Goal: Register for event/course

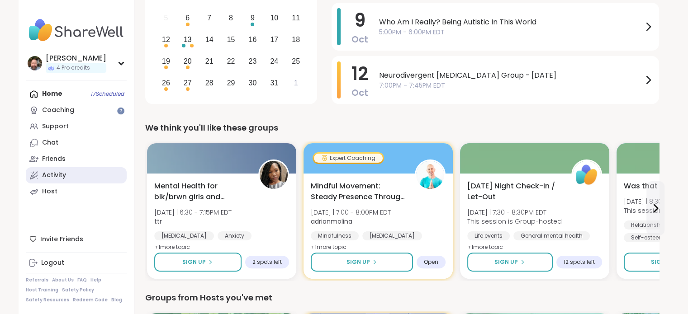
click at [65, 171] on div "Activity" at bounding box center [54, 175] width 24 height 9
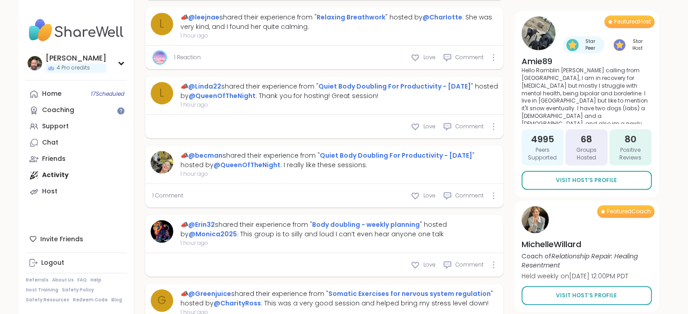
scroll to position [762, 0]
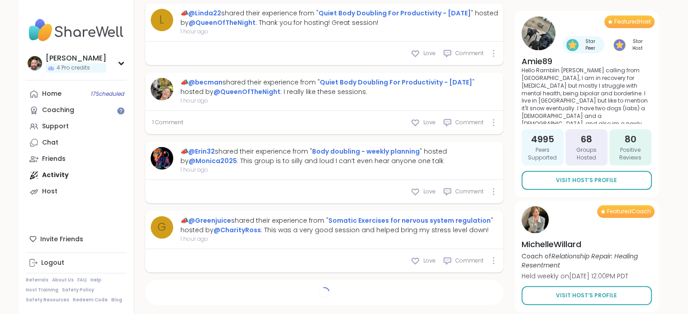
type textarea "*"
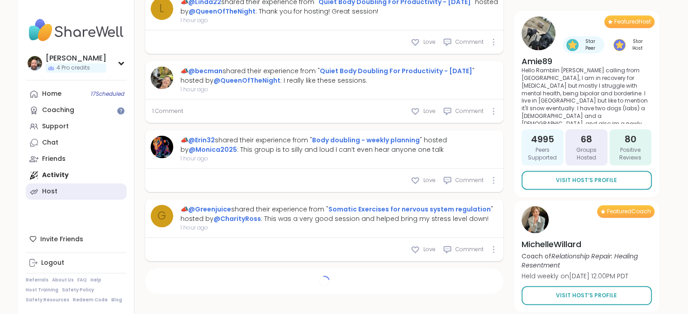
click at [60, 190] on link "Host" at bounding box center [76, 192] width 101 height 16
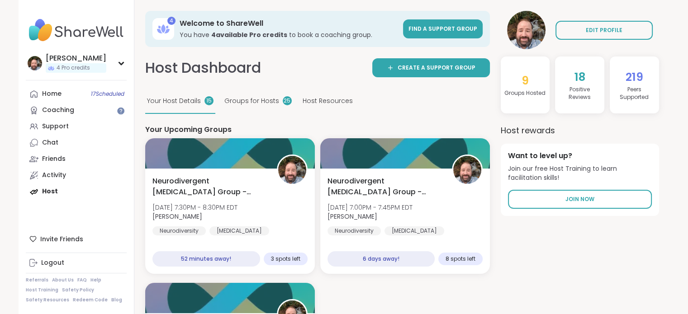
click at [239, 97] on span "Groups for Hosts" at bounding box center [251, 100] width 55 height 9
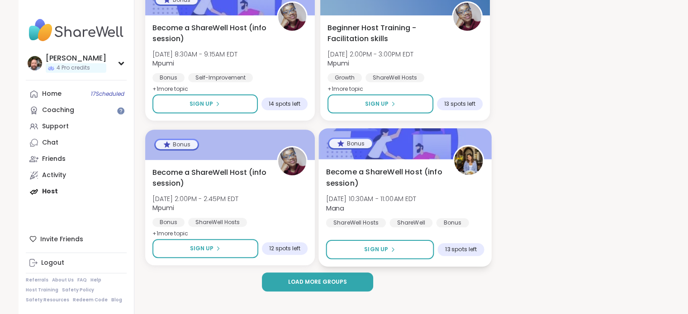
scroll to position [285, 0]
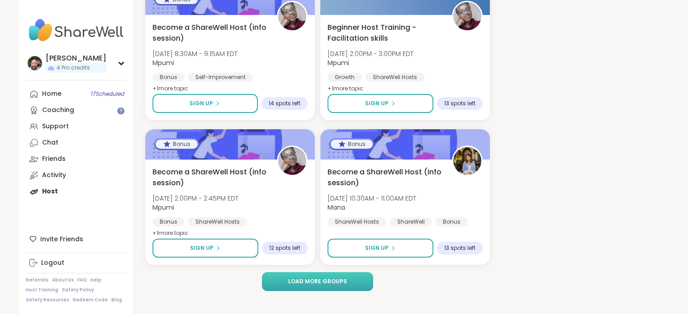
click at [302, 278] on span "Load more groups" at bounding box center [317, 282] width 59 height 8
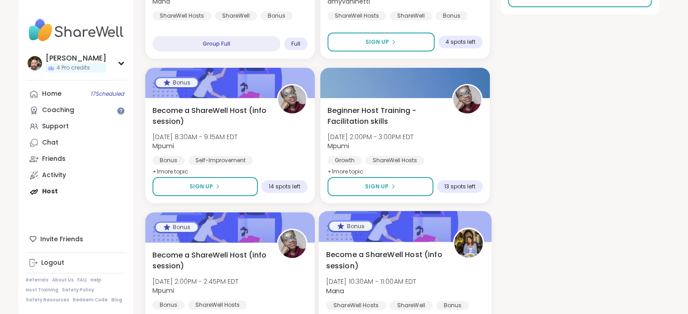
scroll to position [59, 0]
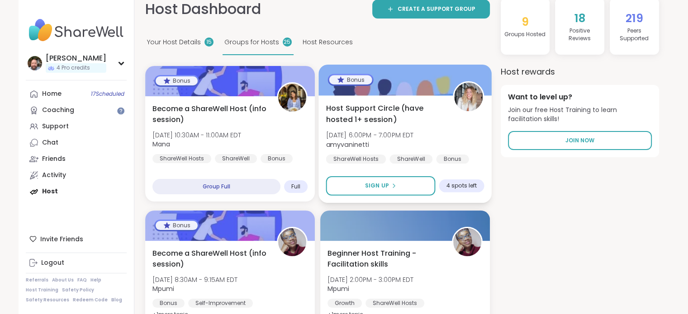
click at [366, 88] on div at bounding box center [404, 80] width 173 height 31
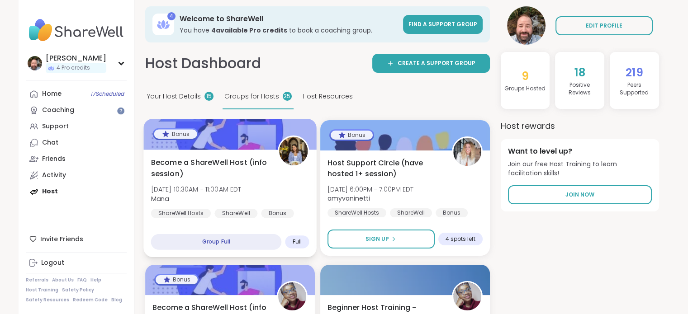
scroll to position [0, 0]
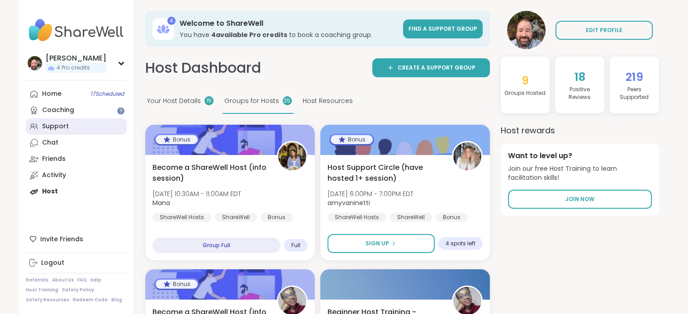
click at [63, 132] on link "Support" at bounding box center [76, 126] width 101 height 16
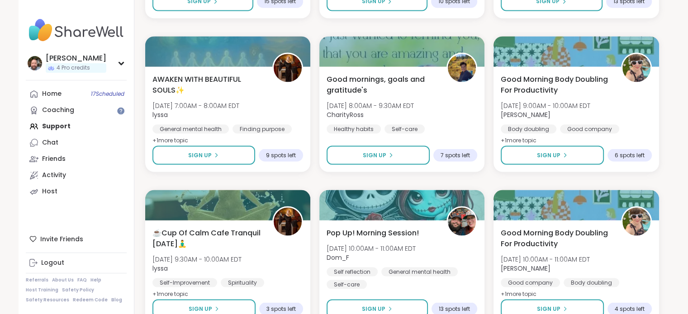
scroll to position [1724, 0]
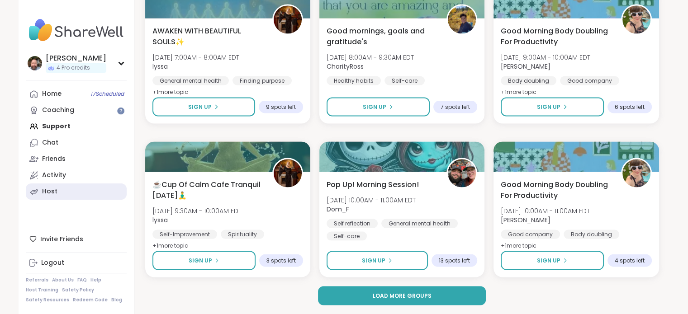
click at [58, 195] on link "Host" at bounding box center [76, 192] width 101 height 16
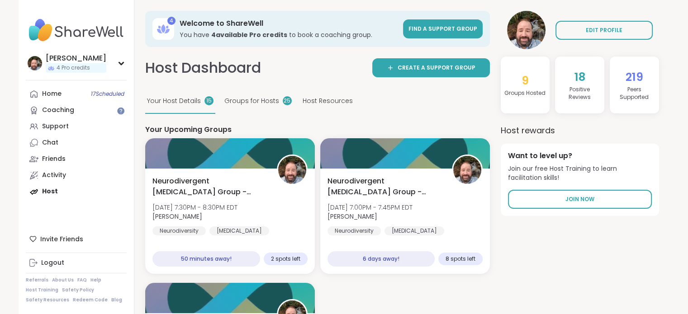
click at [318, 103] on span "Host Resources" at bounding box center [328, 100] width 50 height 9
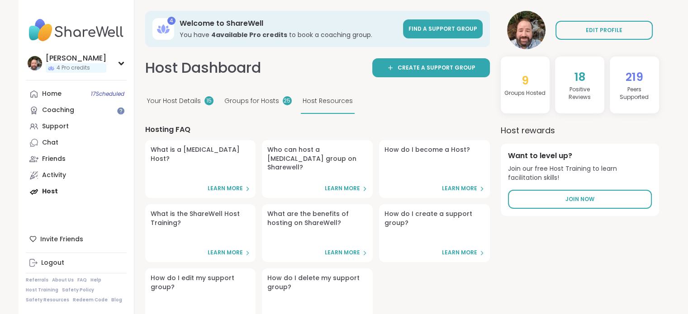
click at [239, 93] on div "Groups for Hosts 25" at bounding box center [258, 101] width 71 height 25
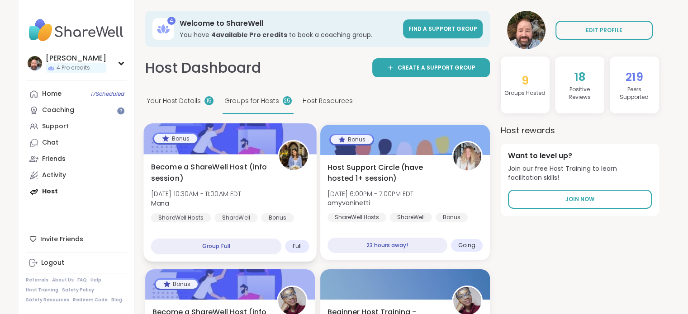
click at [230, 213] on div "ShareWell" at bounding box center [235, 217] width 43 height 9
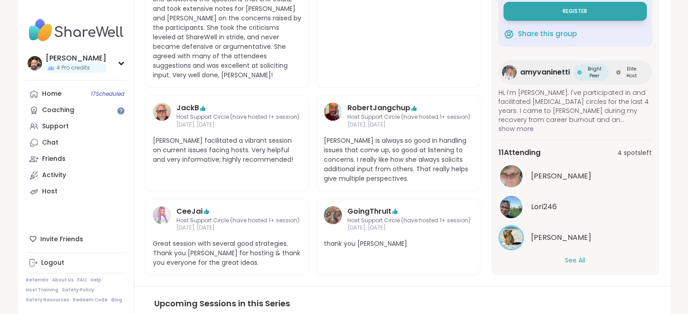
scroll to position [49, 0]
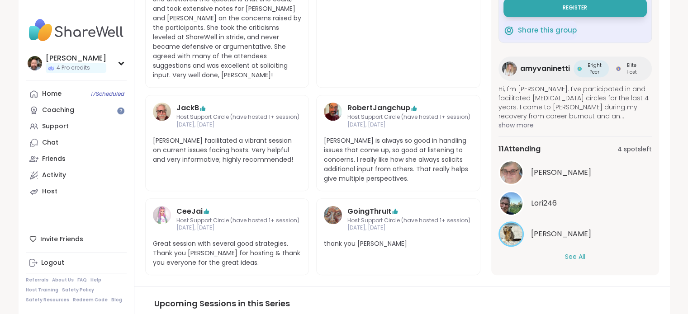
click at [574, 262] on button "See All" at bounding box center [575, 256] width 20 height 9
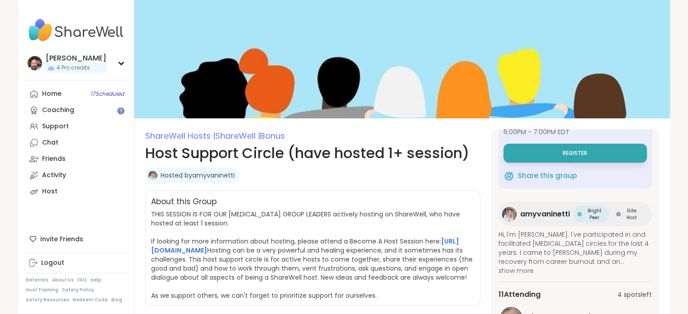
scroll to position [0, 0]
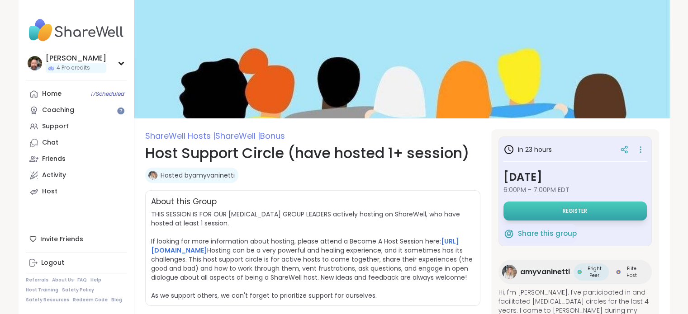
click at [541, 208] on button "Register" at bounding box center [574, 211] width 143 height 19
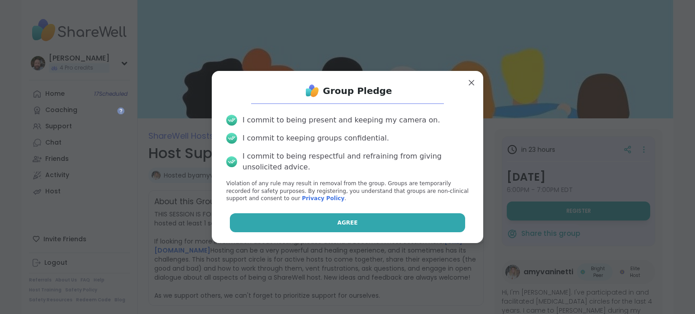
click at [367, 225] on button "Agree" at bounding box center [348, 222] width 236 height 19
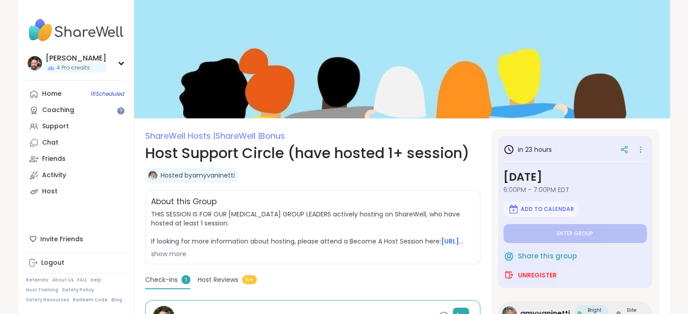
type textarea "*"
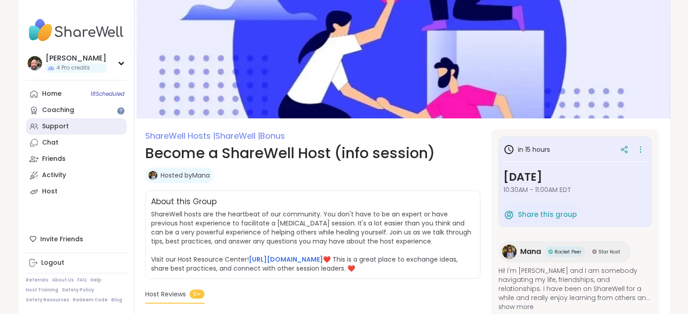
click at [83, 119] on link "Support" at bounding box center [76, 126] width 101 height 16
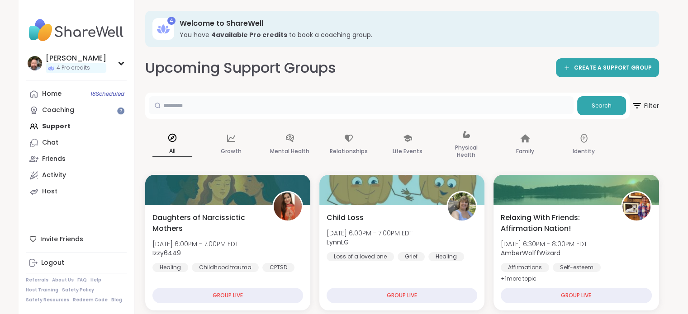
click at [197, 105] on input "text" at bounding box center [361, 105] width 425 height 18
type input "*********"
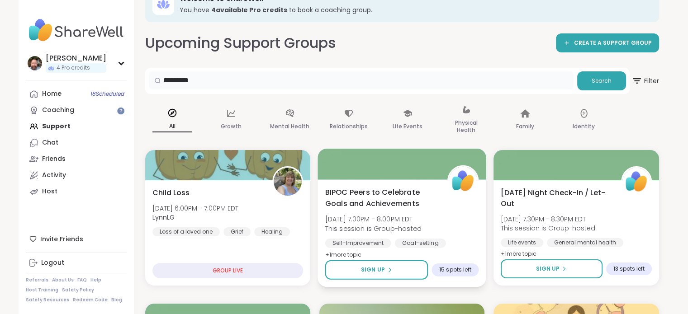
scroll to position [45, 0]
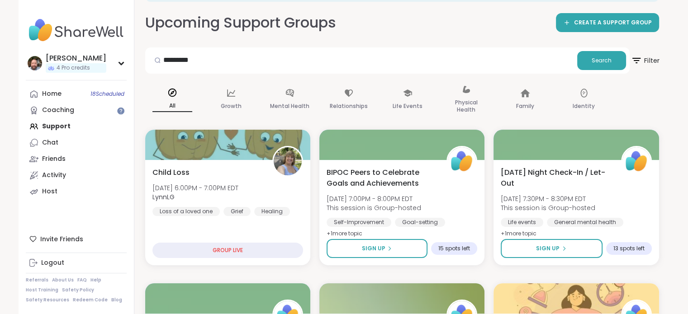
click at [642, 50] on span "Filter" at bounding box center [644, 60] width 29 height 23
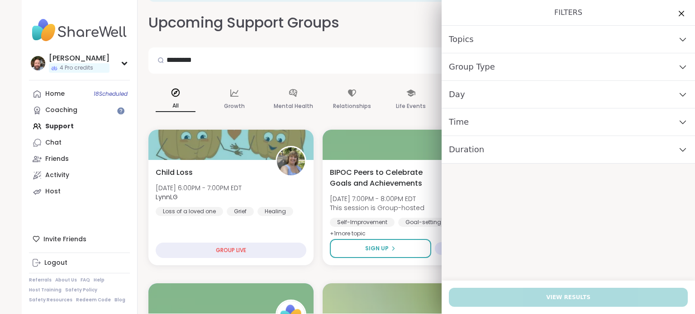
click at [677, 66] on icon at bounding box center [682, 67] width 10 height 6
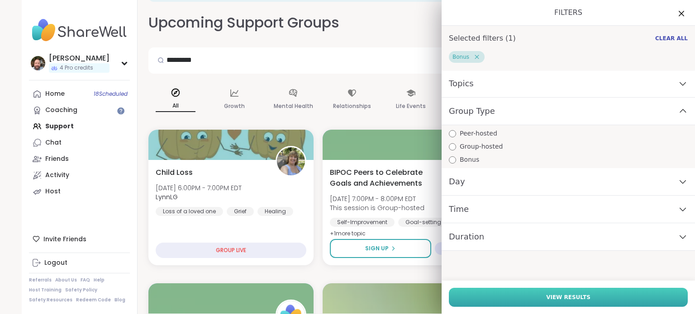
click at [531, 297] on button "View Results" at bounding box center [568, 297] width 239 height 19
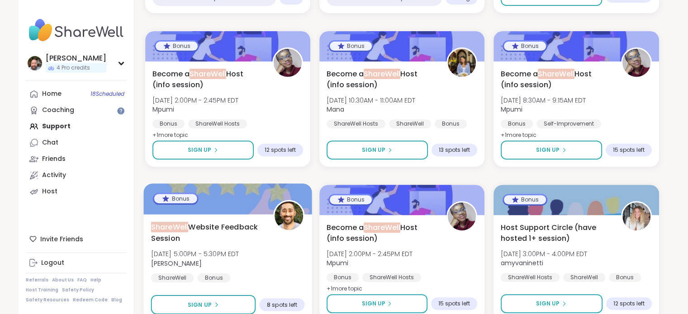
scroll to position [362, 0]
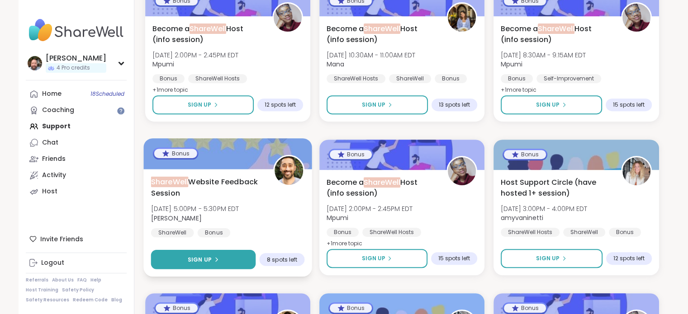
click at [233, 259] on button "Sign Up" at bounding box center [203, 259] width 105 height 19
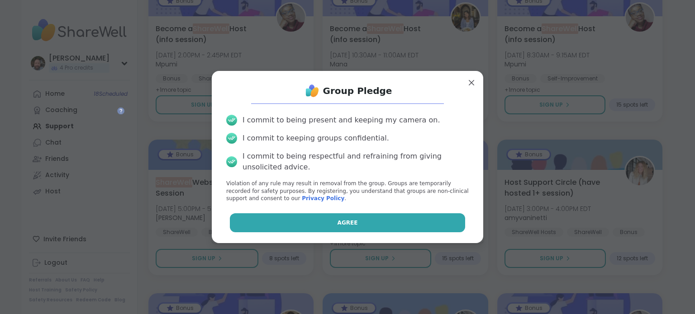
click at [313, 226] on button "Agree" at bounding box center [348, 222] width 236 height 19
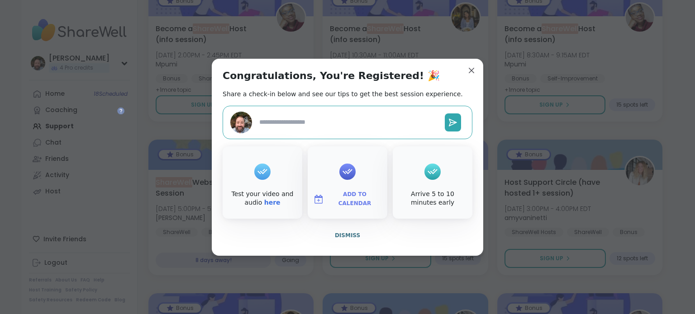
type textarea "*"
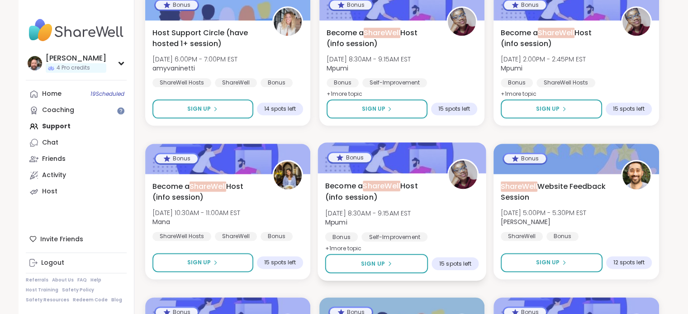
scroll to position [1131, 0]
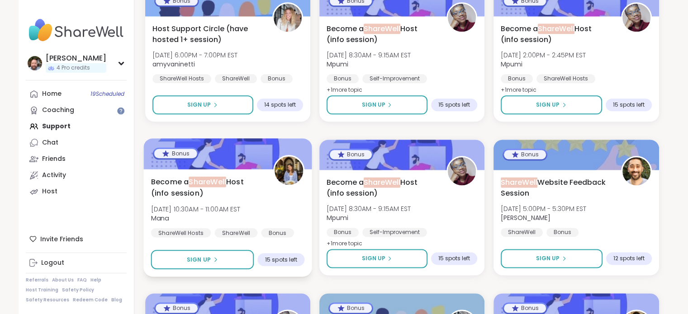
click at [191, 192] on span "Become a ShareWell Host (info session)" at bounding box center [207, 187] width 112 height 22
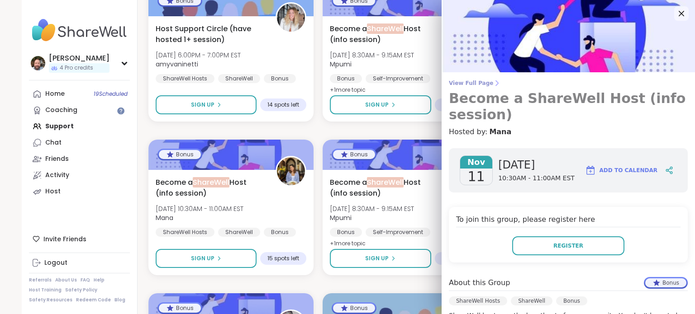
click at [455, 85] on span "View Full Page" at bounding box center [568, 83] width 239 height 7
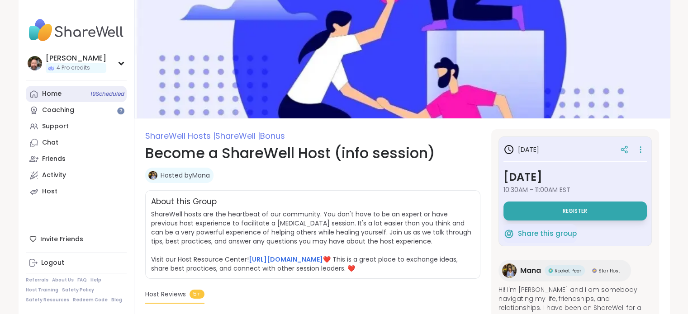
click at [60, 95] on div "Home 19 Scheduled" at bounding box center [51, 94] width 19 height 9
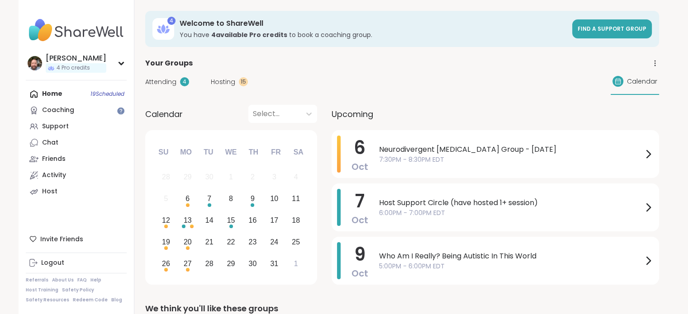
click at [223, 88] on div "Attending 4 Hosting 15 Calendar" at bounding box center [402, 82] width 514 height 26
click at [229, 84] on span "Hosting" at bounding box center [223, 81] width 24 height 9
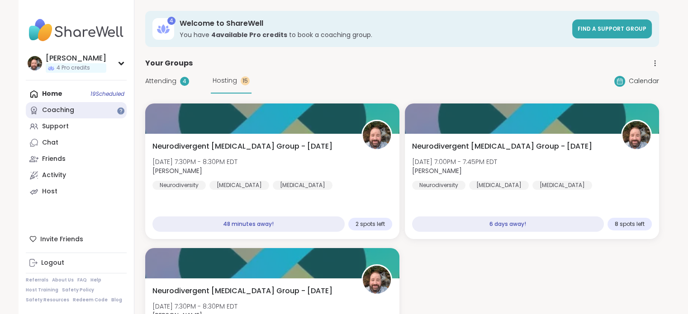
click at [53, 108] on div "Coaching" at bounding box center [58, 110] width 32 height 9
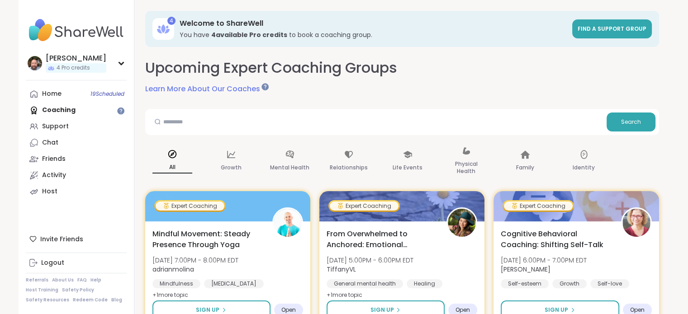
click at [88, 29] on img at bounding box center [76, 30] width 101 height 32
